Goal: Information Seeking & Learning: Understand process/instructions

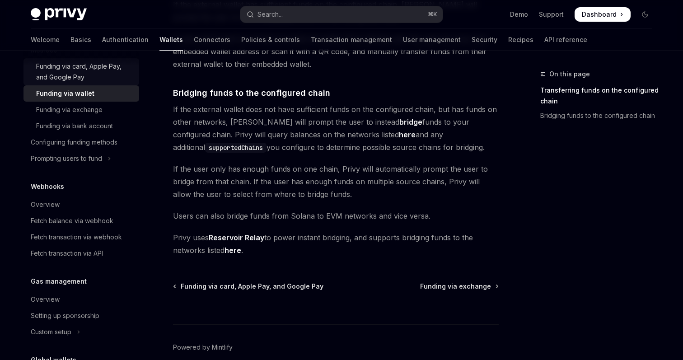
scroll to position [492, 0]
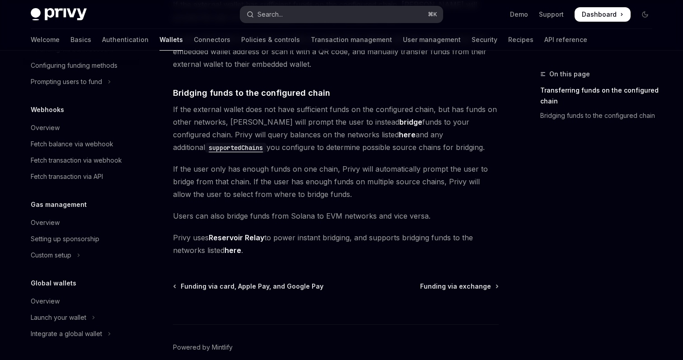
click at [272, 13] on div "Search..." at bounding box center [269, 14] width 25 height 11
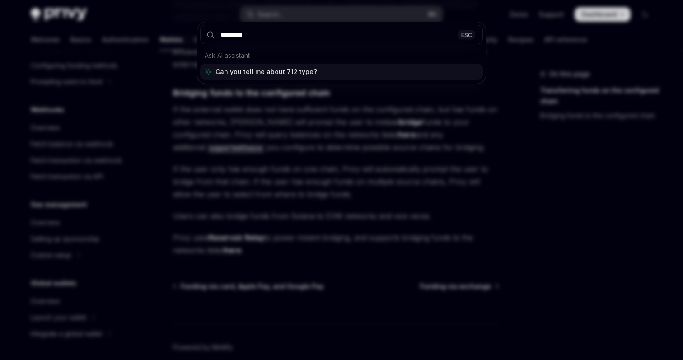
type input "*********"
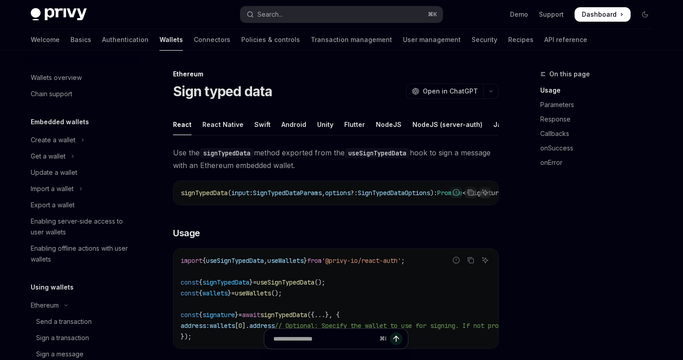
scroll to position [165, 0]
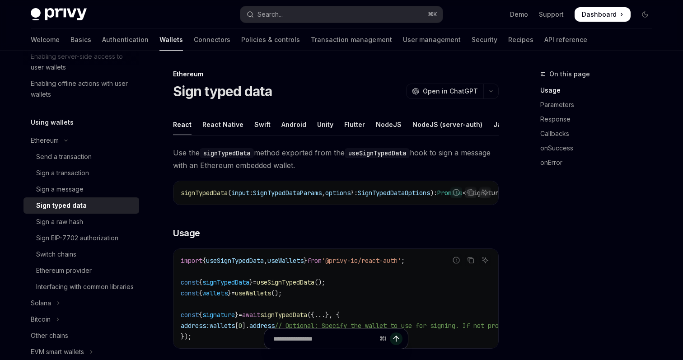
click at [107, 207] on div "Sign typed data" at bounding box center [85, 205] width 98 height 11
type textarea "*"
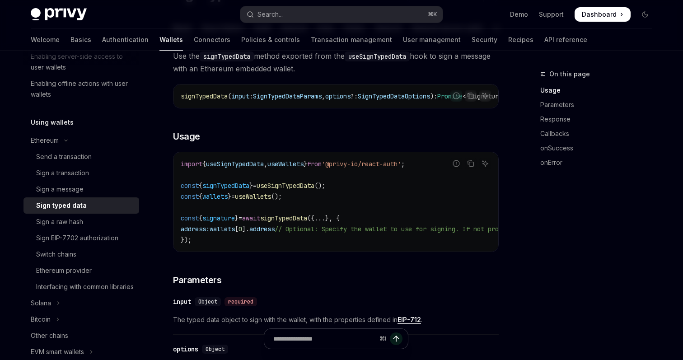
scroll to position [0, 0]
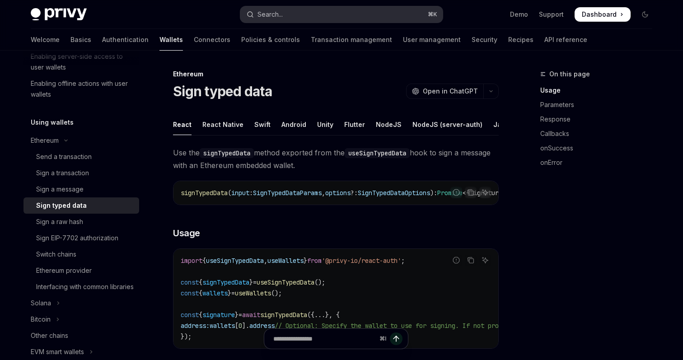
click at [363, 17] on button "Search... ⌘ K" at bounding box center [341, 14] width 202 height 16
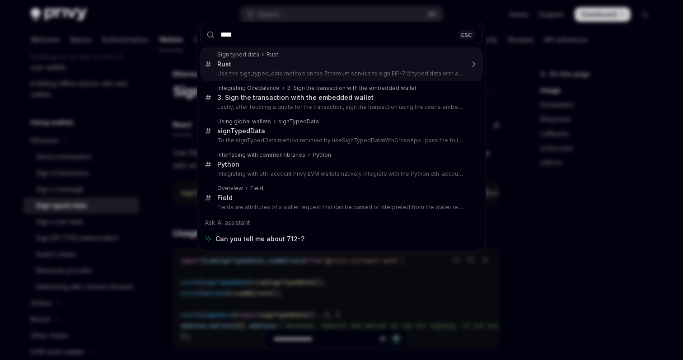
type input "***"
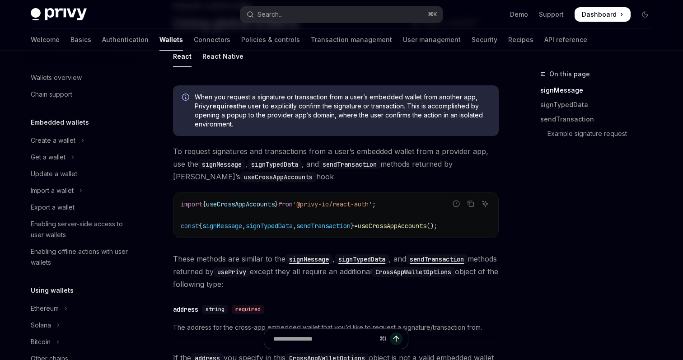
scroll to position [543, 0]
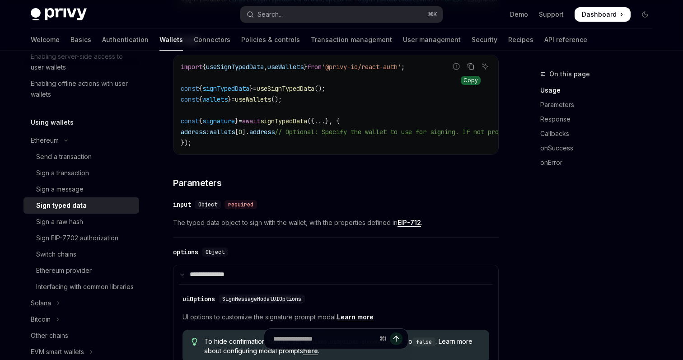
click at [472, 70] on icon "Copy the contents from the code block" at bounding box center [470, 66] width 7 height 7
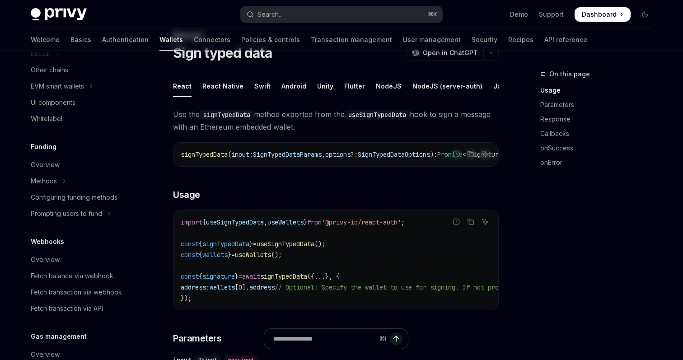
scroll to position [46, 0]
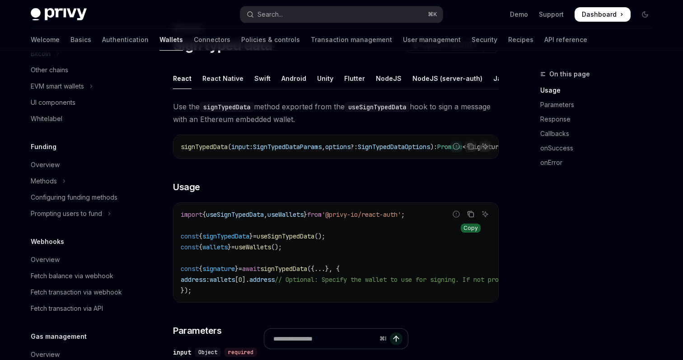
click at [472, 217] on icon "Copy the contents from the code block" at bounding box center [470, 213] width 7 height 7
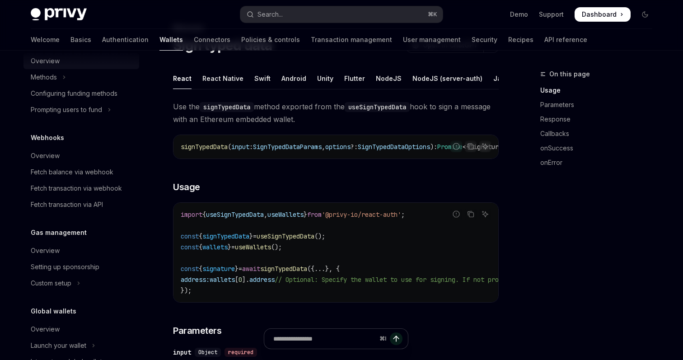
scroll to position [573, 0]
